Goal: Task Accomplishment & Management: Manage account settings

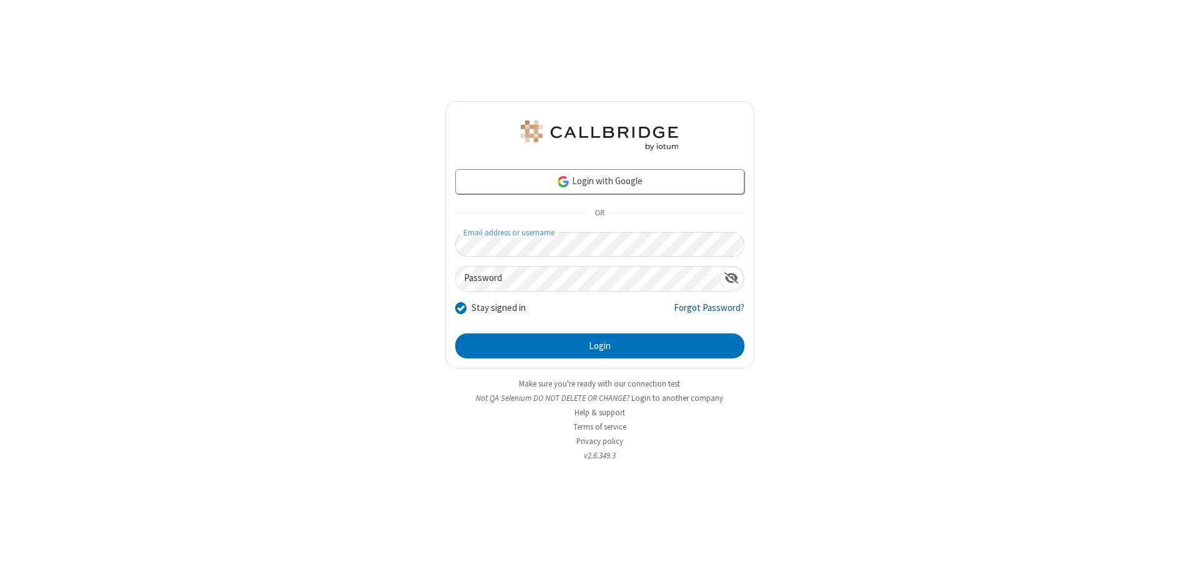
click at [709, 312] on link "Forgot Password?" at bounding box center [709, 313] width 71 height 24
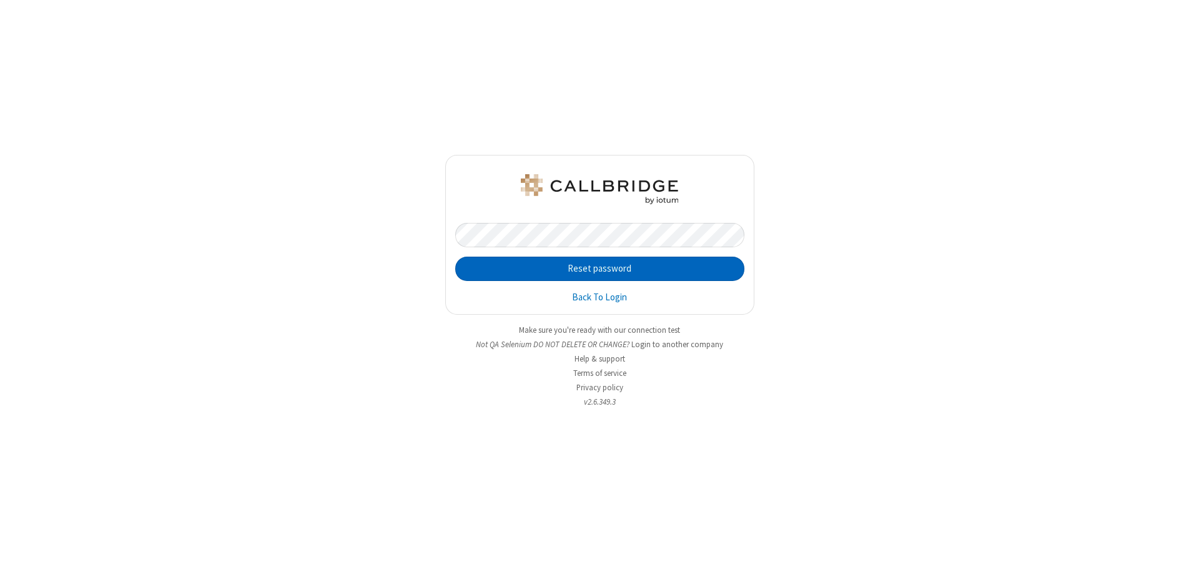
click at [599, 268] on button "Reset password" at bounding box center [599, 269] width 289 height 25
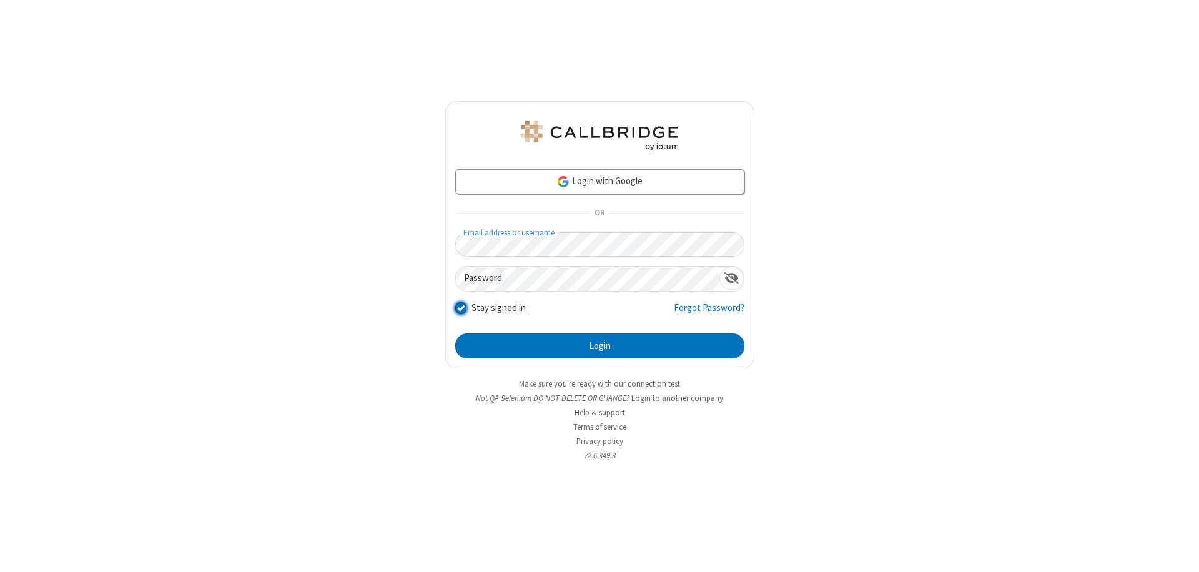
click at [460, 307] on input "Stay signed in" at bounding box center [461, 307] width 12 height 13
checkbox input "false"
click at [599, 346] on button "Login" at bounding box center [599, 345] width 289 height 25
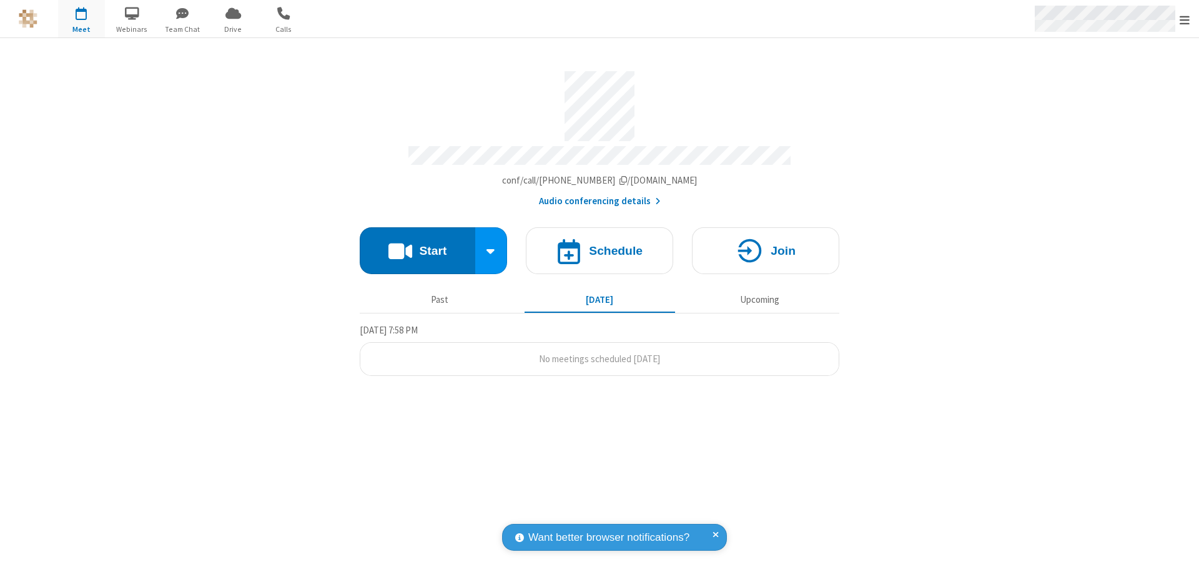
click at [1184, 19] on span "Open menu" at bounding box center [1184, 20] width 10 height 12
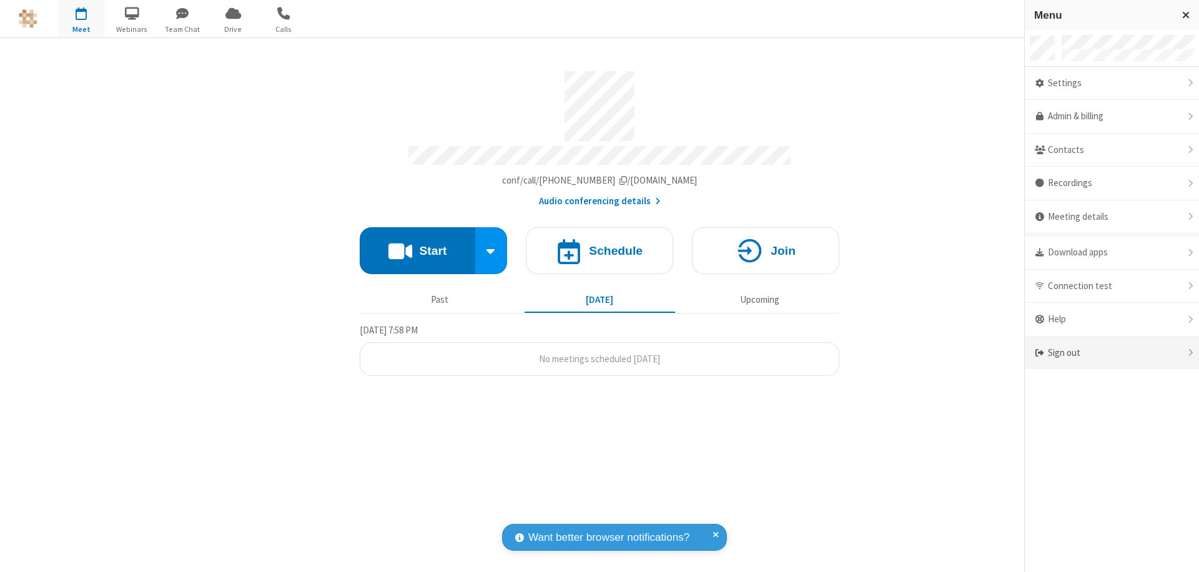
click at [1111, 353] on div "Sign out" at bounding box center [1112, 353] width 174 height 33
